Goal: Transaction & Acquisition: Book appointment/travel/reservation

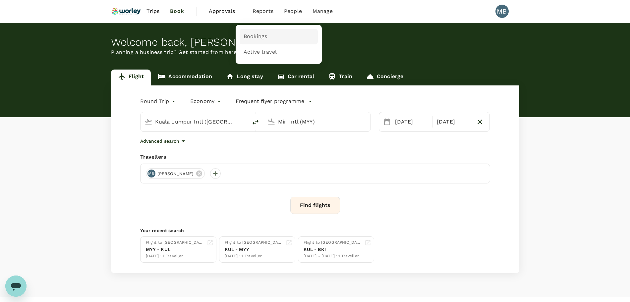
click at [253, 35] on span "Bookings" at bounding box center [255, 37] width 24 height 8
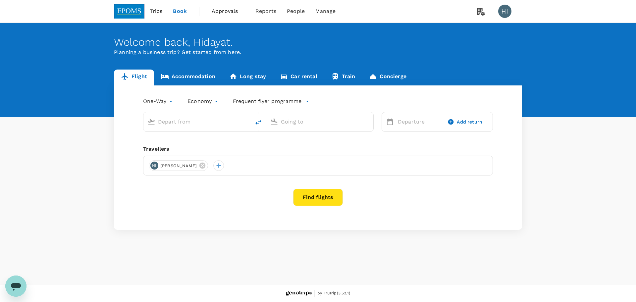
type input "roundtrip"
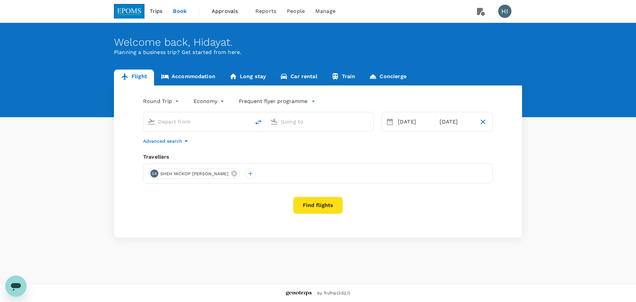
type input "Kuala Lumpur Intl ([GEOGRAPHIC_DATA])"
type input "Kota Kinabalu Intl (BKI)"
